Goal: Task Accomplishment & Management: Manage account settings

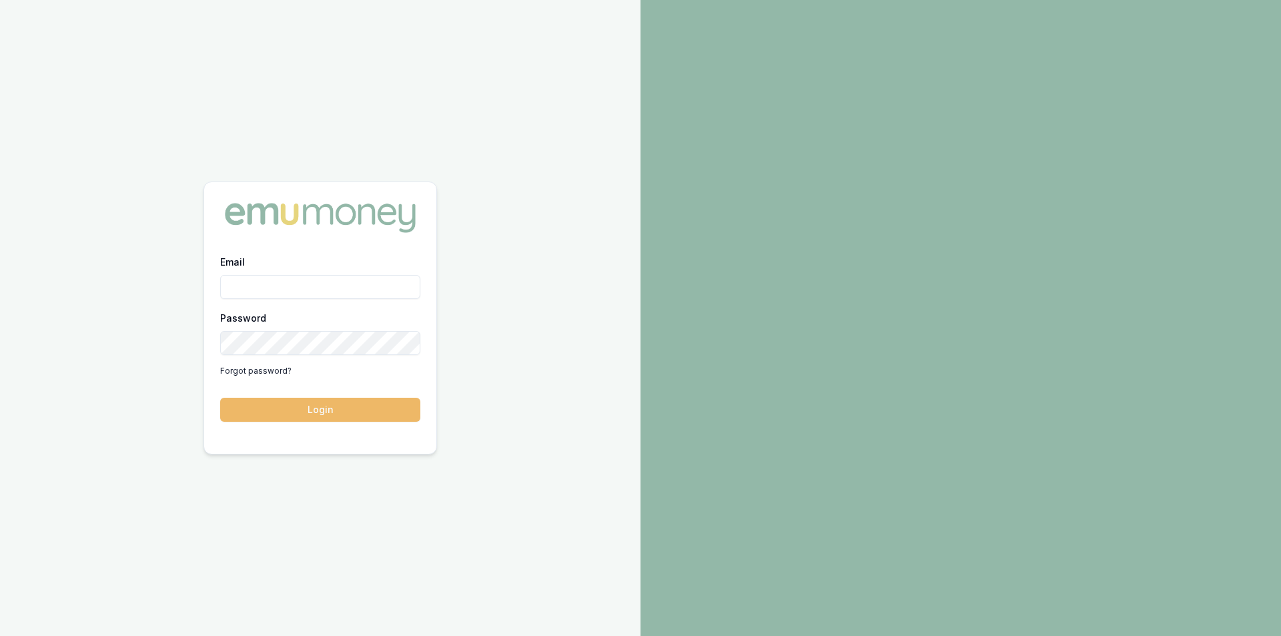
type input "peter.sarris@emumoney.com.au"
click at [351, 402] on button "Login" at bounding box center [320, 410] width 200 height 24
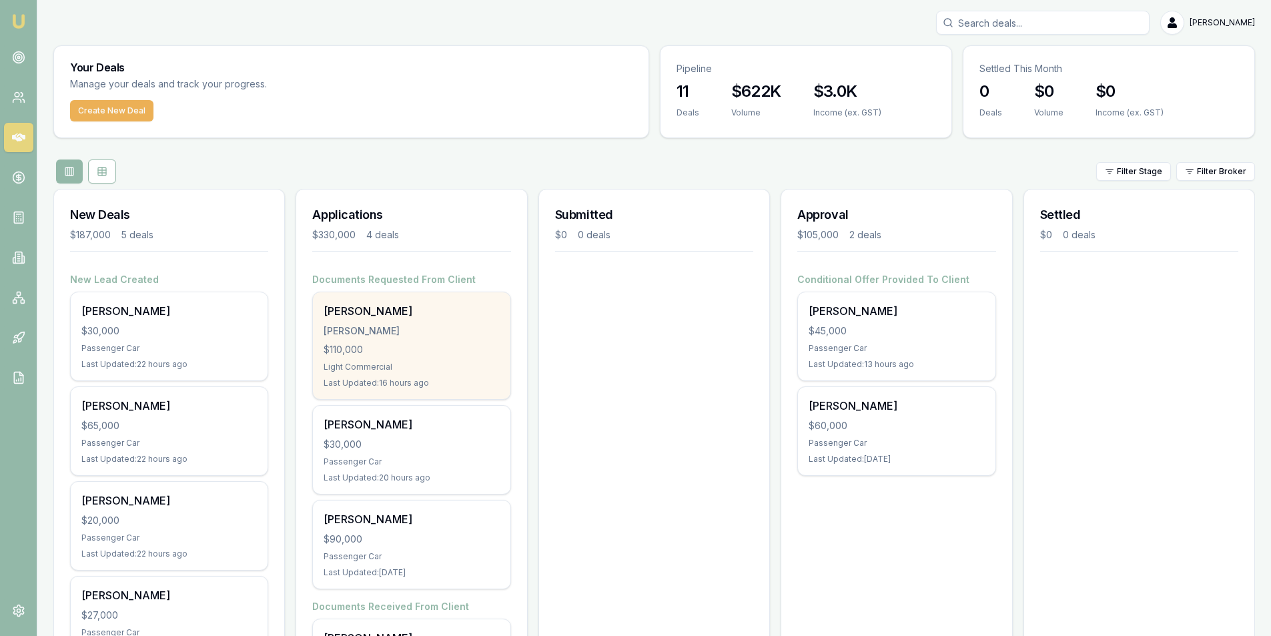
click at [431, 337] on div "MCKELVEY, JOSHUA JAMES" at bounding box center [411, 330] width 175 height 13
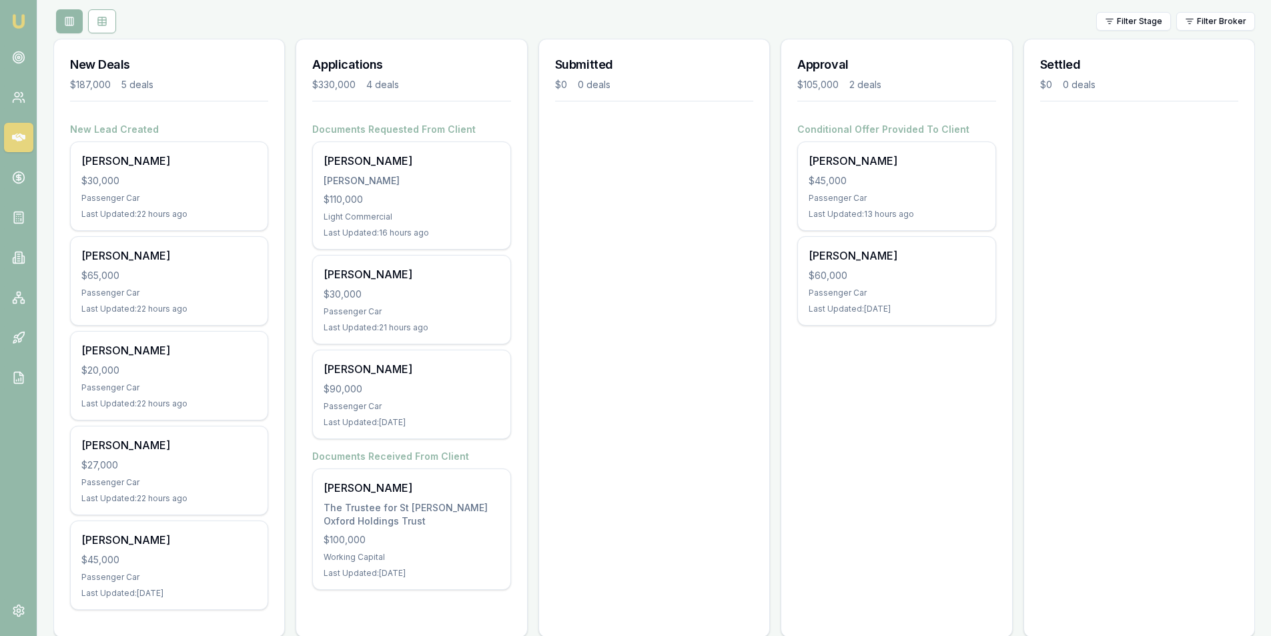
scroll to position [173, 0]
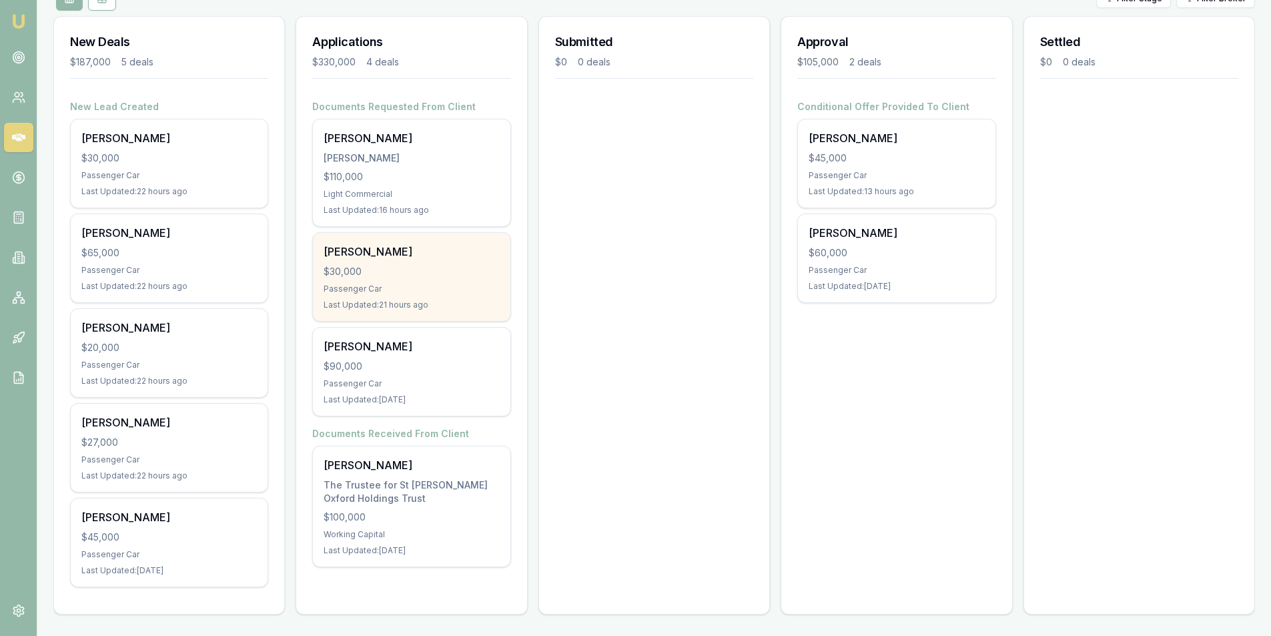
click at [429, 268] on div "$30,000" at bounding box center [411, 271] width 175 height 13
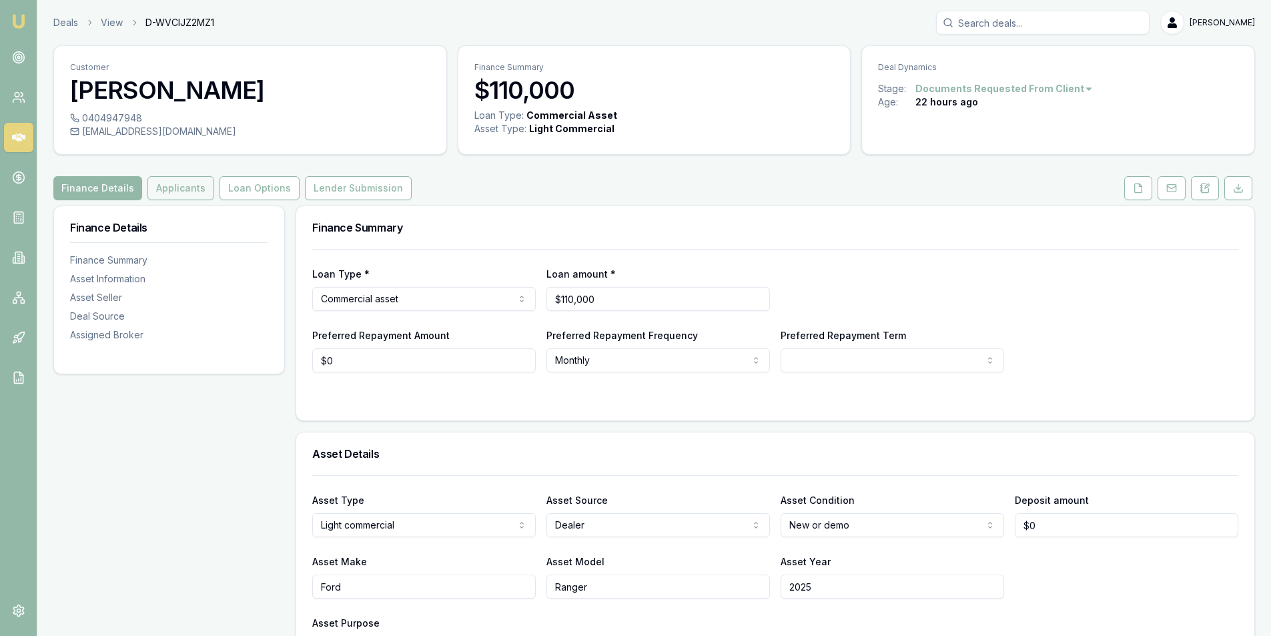
click at [175, 177] on button "Applicants" at bounding box center [180, 188] width 67 height 24
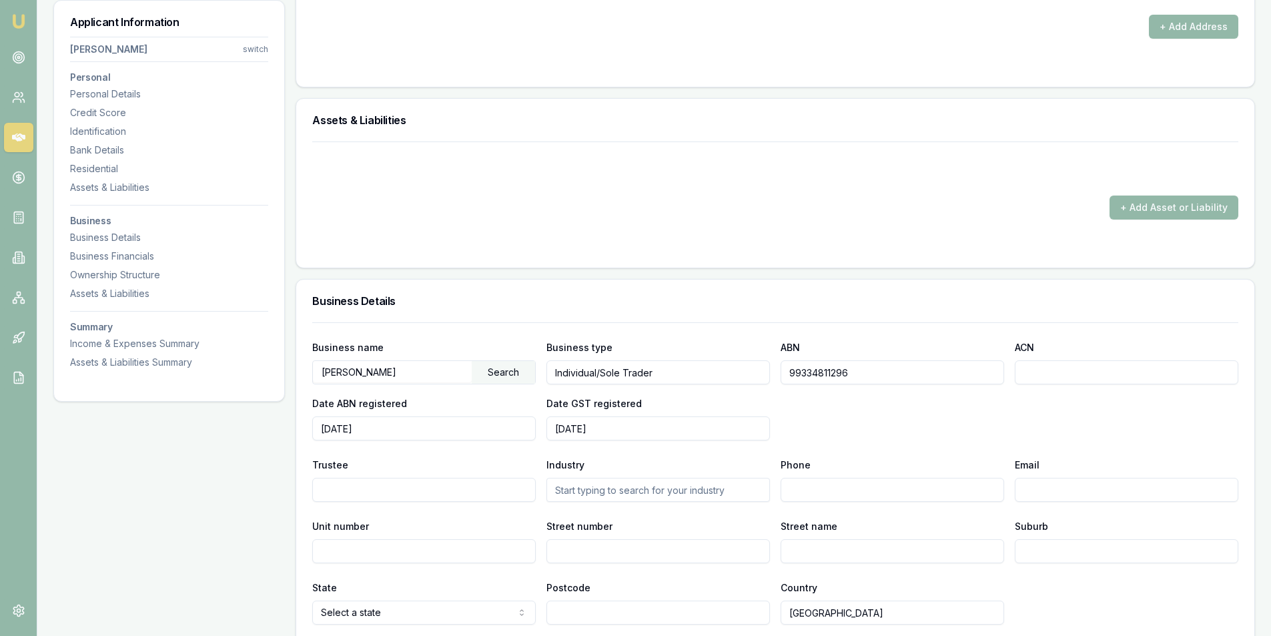
scroll to position [1668, 0]
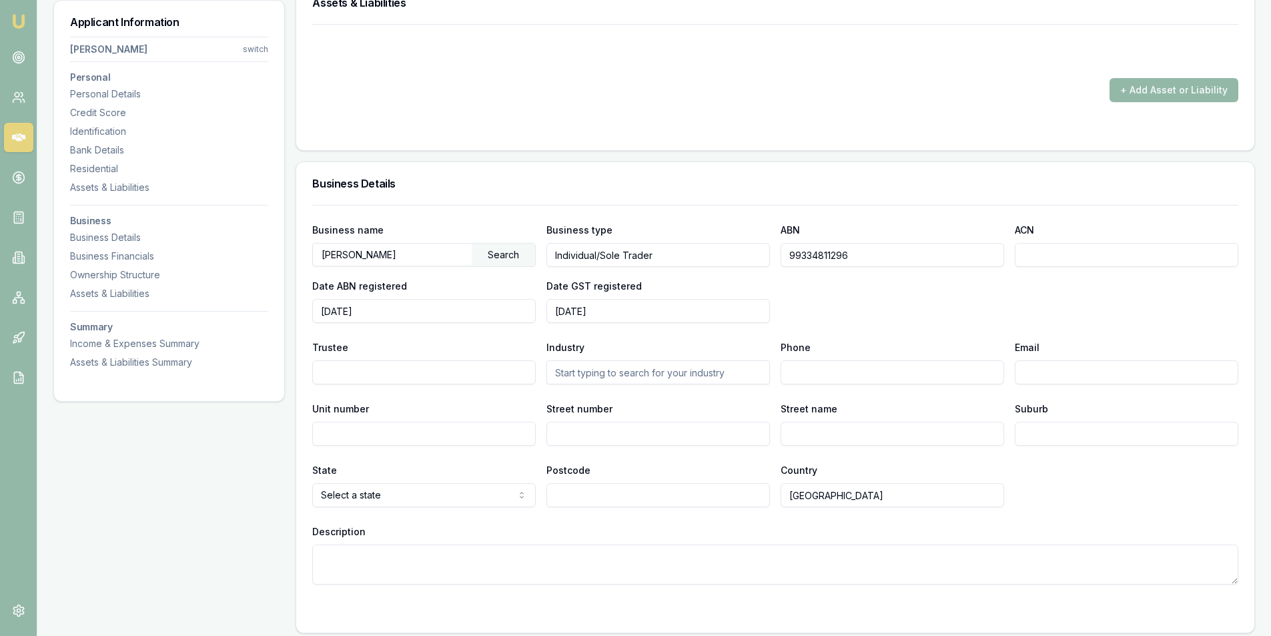
click at [879, 260] on input "99334811296" at bounding box center [893, 255] width 224 height 24
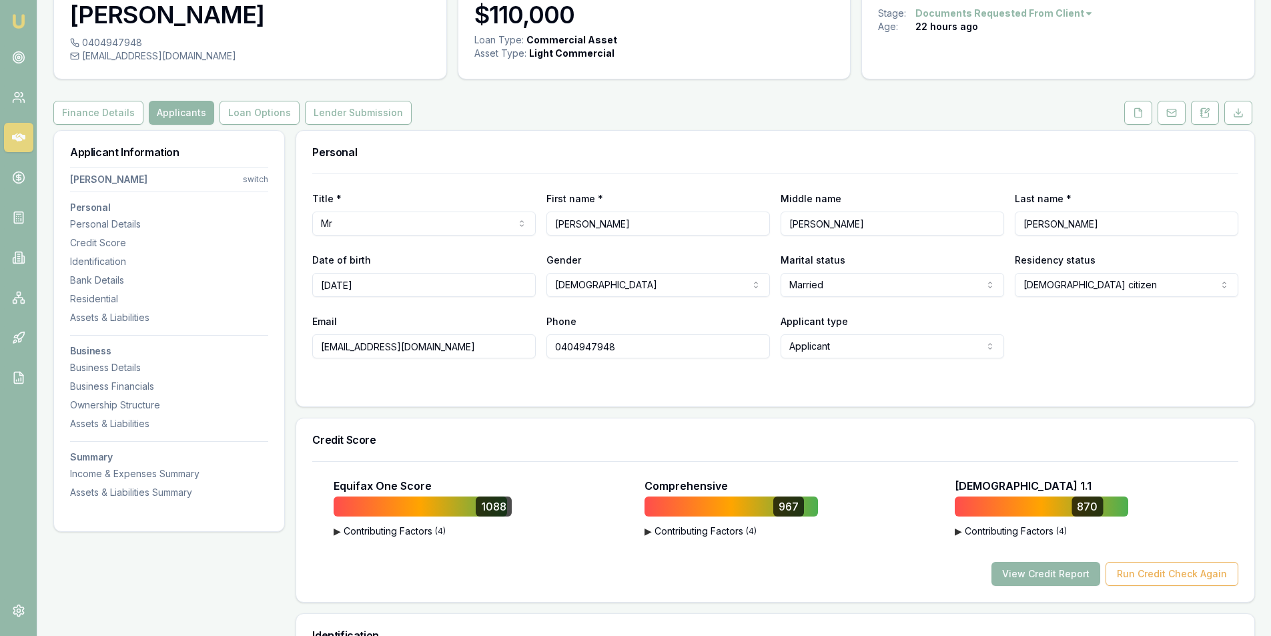
scroll to position [0, 0]
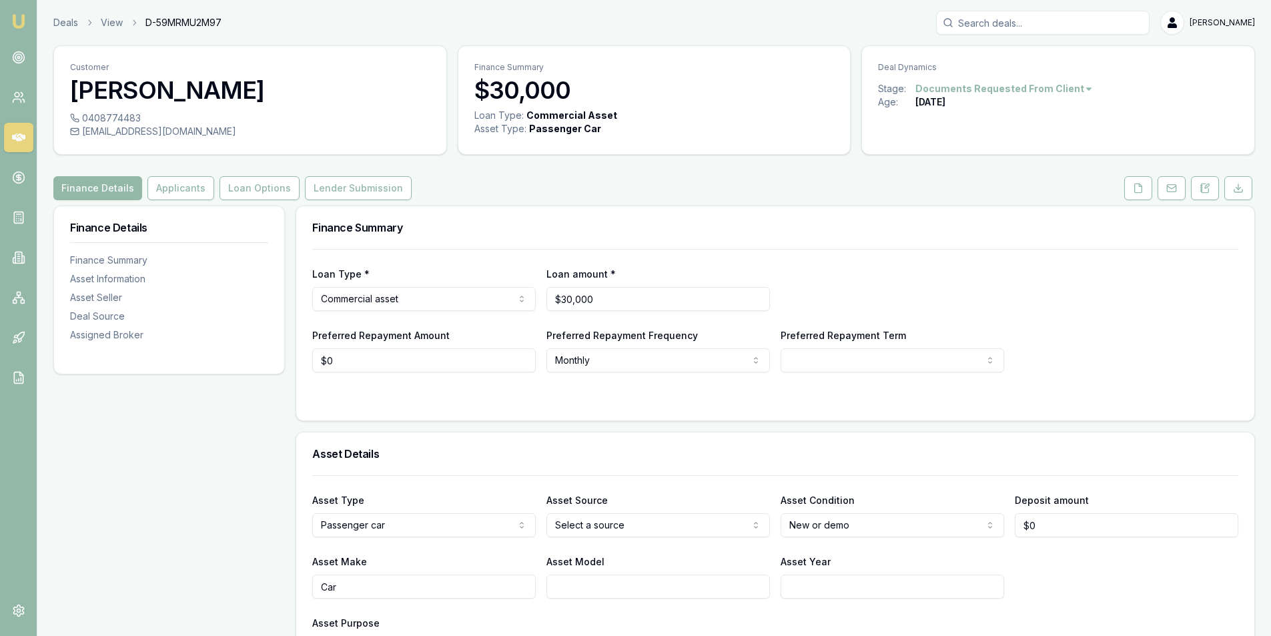
click at [1060, 89] on html "Emu Broker Deals View D-59MRMU2M97 Peter Sarris Toggle Menu Customer Ashlee Pas…" at bounding box center [635, 318] width 1271 height 636
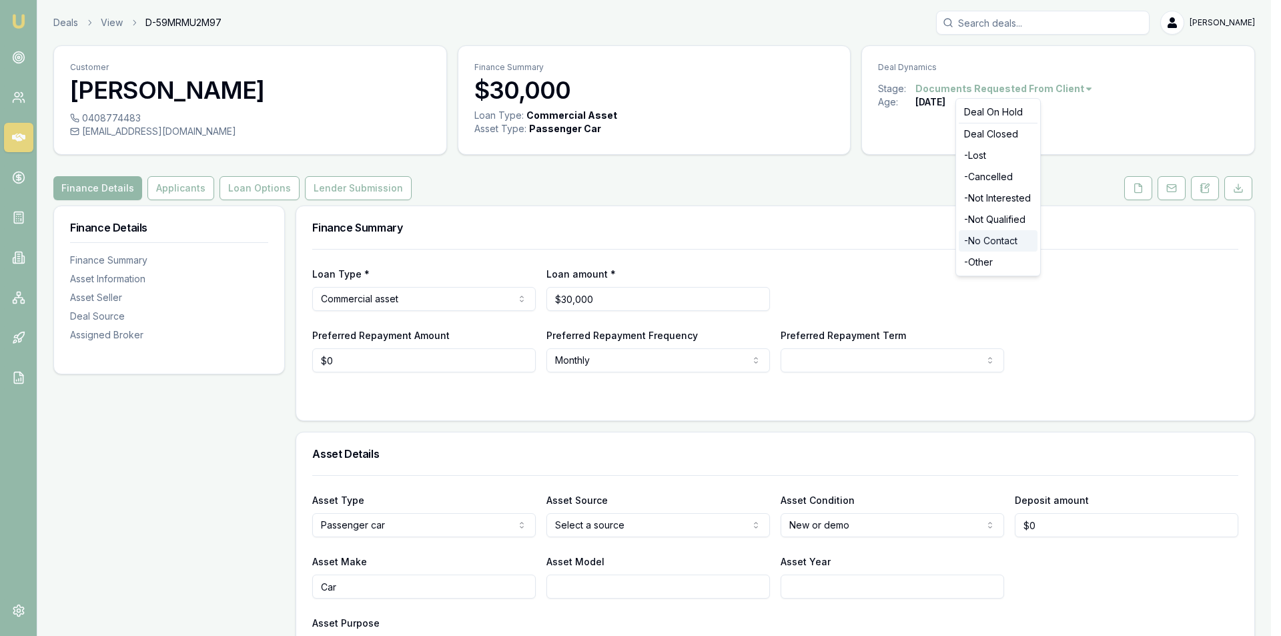
click at [1010, 244] on div "- No Contact" at bounding box center [998, 240] width 79 height 21
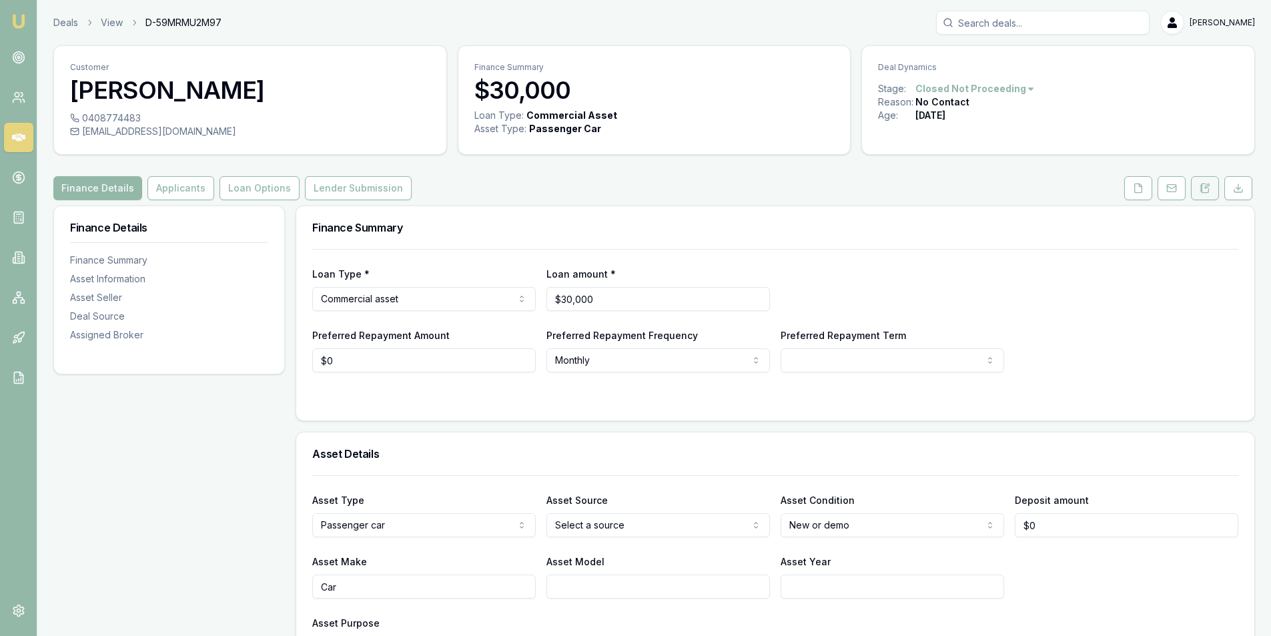
click at [1206, 180] on button at bounding box center [1205, 188] width 28 height 24
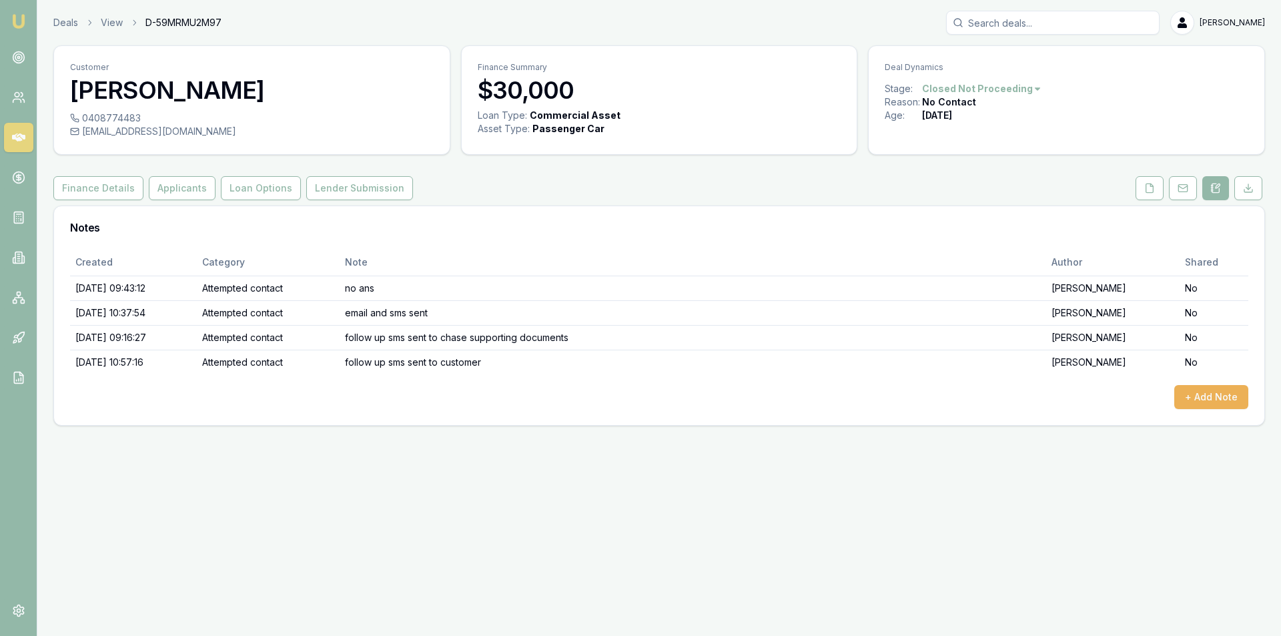
click at [1211, 410] on div "Created Category Note Author Shared [DATE] 09:43:12 Attempted contact no ans [P…" at bounding box center [659, 337] width 1210 height 176
click at [1196, 386] on button "+ Add Note" at bounding box center [1211, 397] width 74 height 24
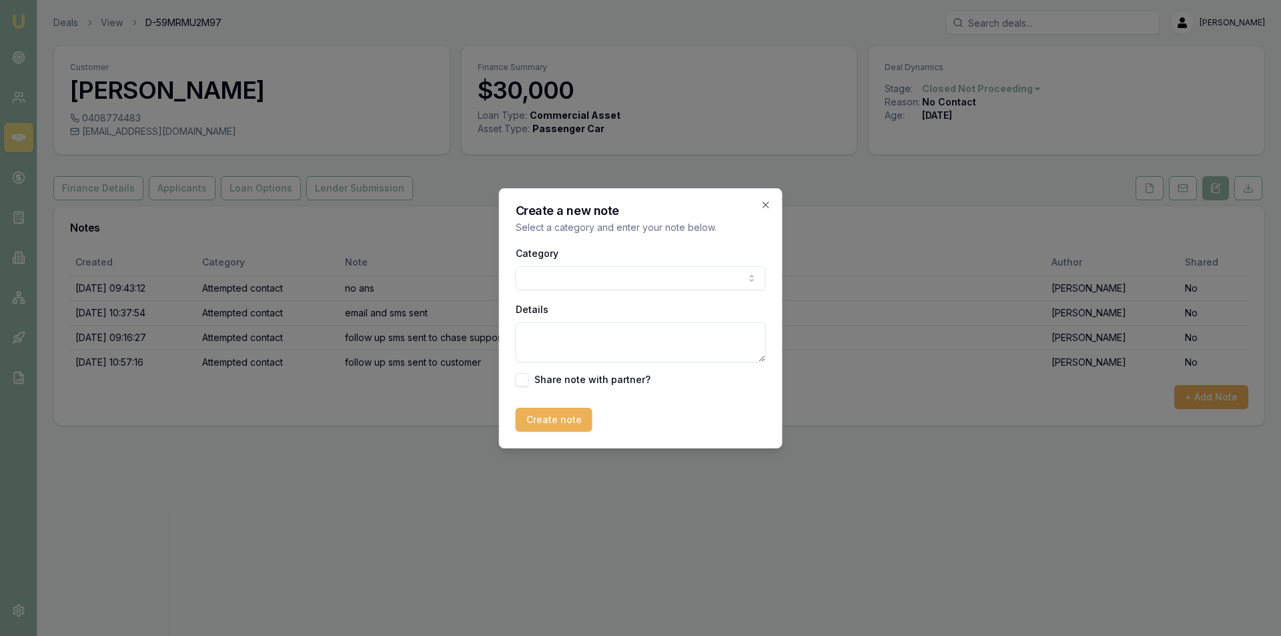
click at [677, 292] on div "Category General notes Attempted contact Follow up reminder Initial discussion …" at bounding box center [641, 315] width 250 height 141
click at [675, 282] on body "Emu Broker Deals View D-59MRMU2M97 Peter Sarris Toggle Menu Customer Ashlee Pas…" at bounding box center [640, 318] width 1281 height 636
click at [620, 326] on textarea "Details" at bounding box center [641, 342] width 250 height 40
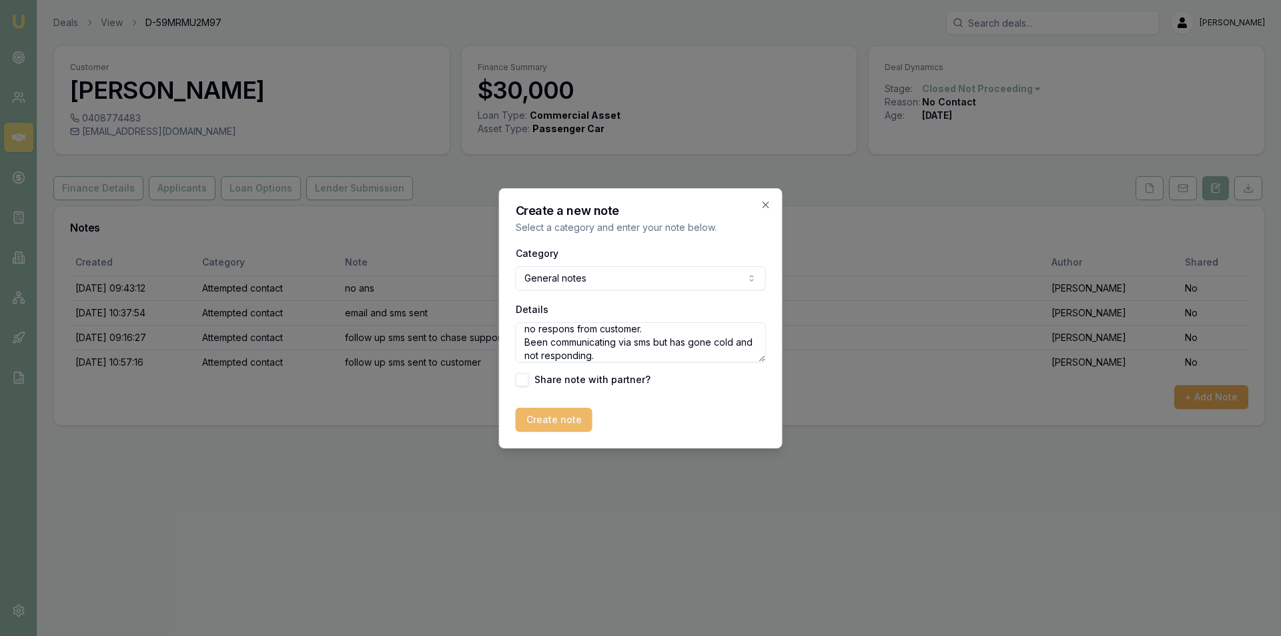
type textarea "no respons from customer. Been communicating via sms but has gone cold and not …"
click at [570, 417] on button "Create note" at bounding box center [554, 420] width 77 height 24
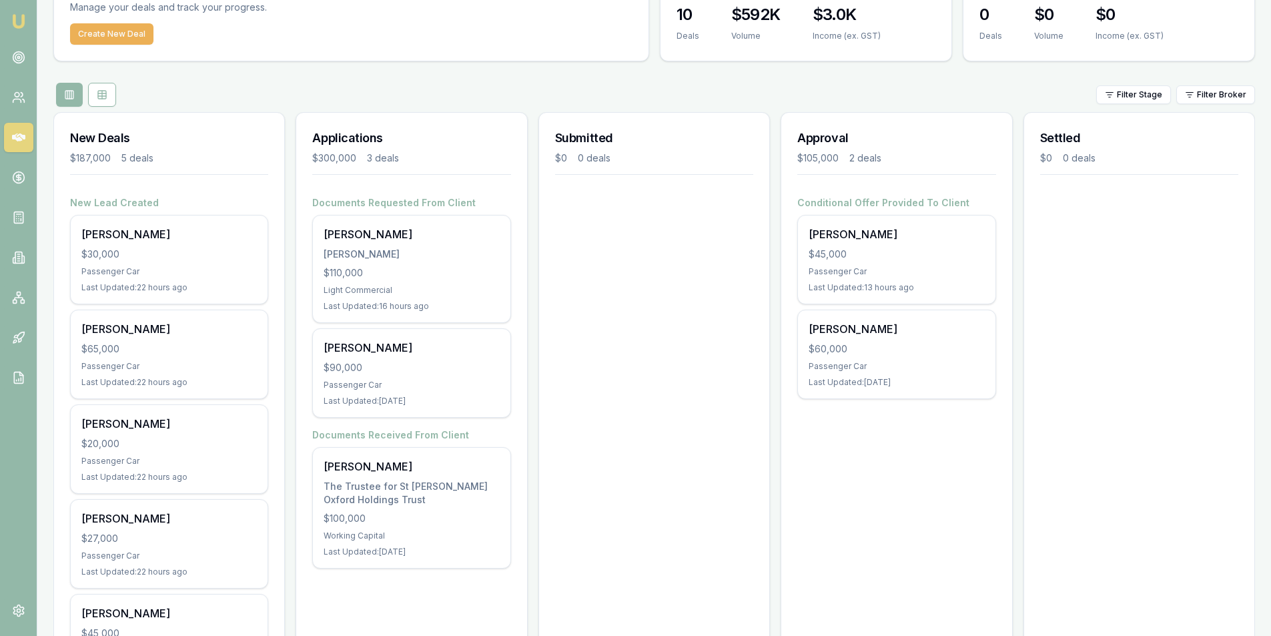
scroll to position [173, 0]
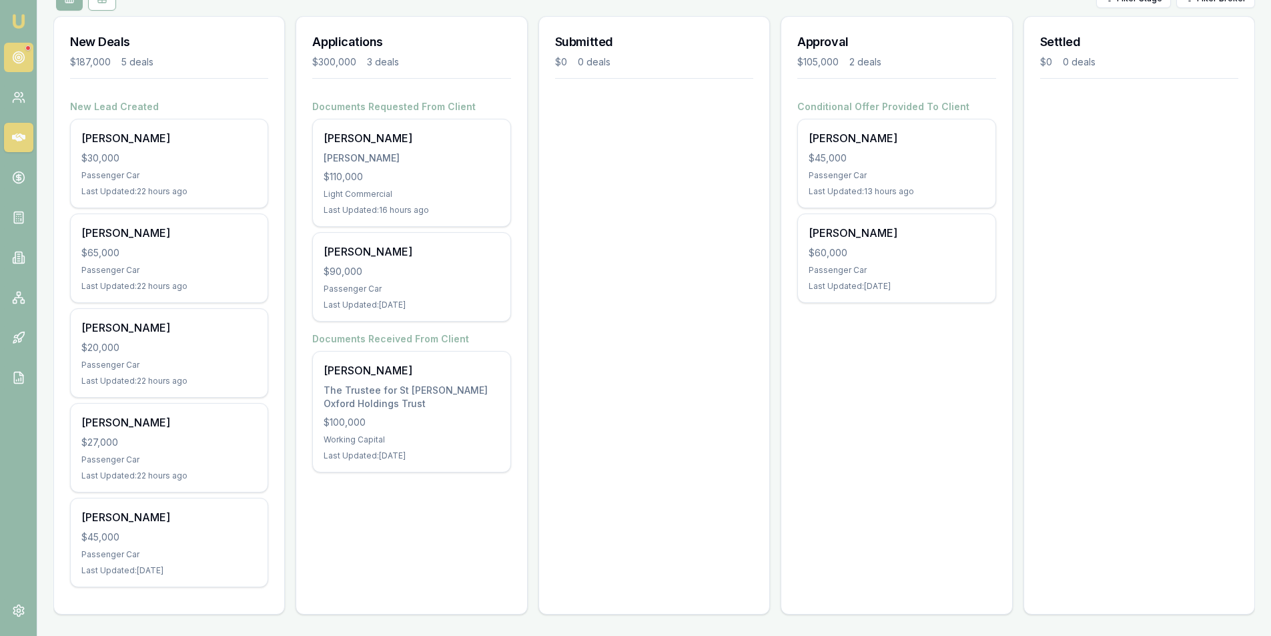
click at [22, 55] on icon at bounding box center [18, 57] width 13 height 13
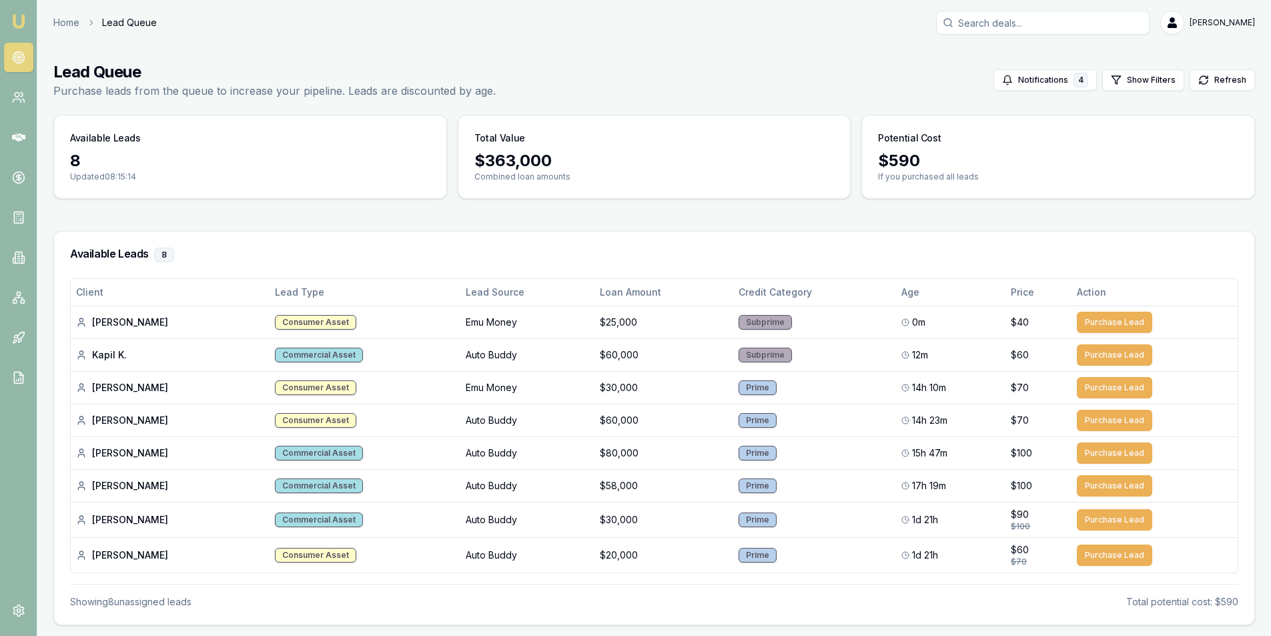
scroll to position [27, 0]
